Goal: Navigation & Orientation: Find specific page/section

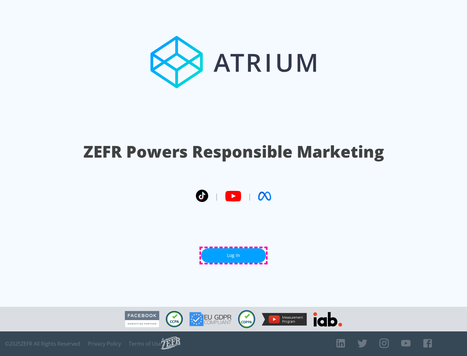
click at [233, 256] on link "Log In" at bounding box center [233, 255] width 65 height 15
